Goal: Task Accomplishment & Management: Use online tool/utility

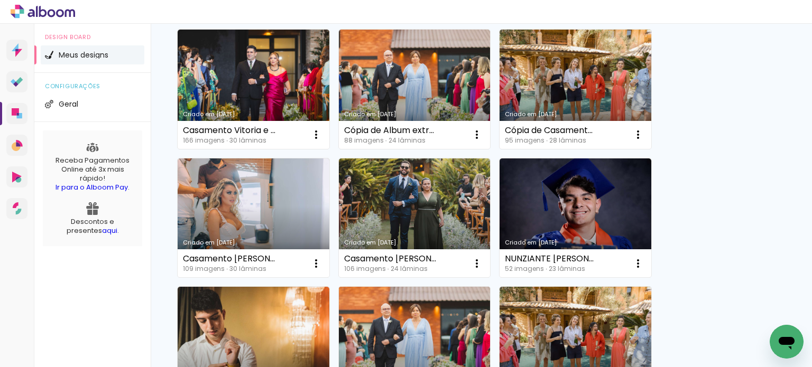
scroll to position [211, 0]
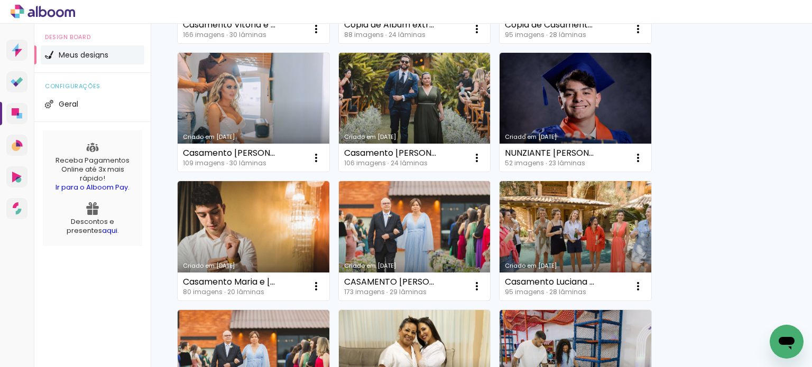
click at [420, 227] on link "Criado em [DATE]" at bounding box center [415, 240] width 152 height 119
